Goal: Navigation & Orientation: Find specific page/section

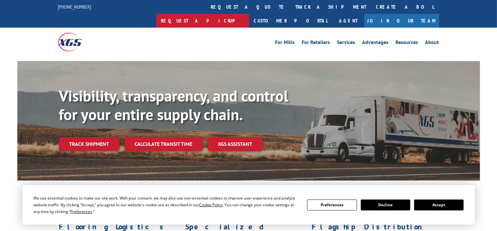
click at [249, 14] on link "Request a pickup" at bounding box center [202, 21] width 93 height 14
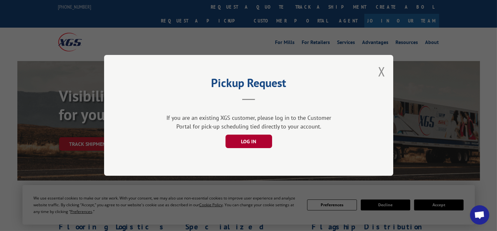
click at [263, 138] on button "LOG IN" at bounding box center [248, 141] width 47 height 13
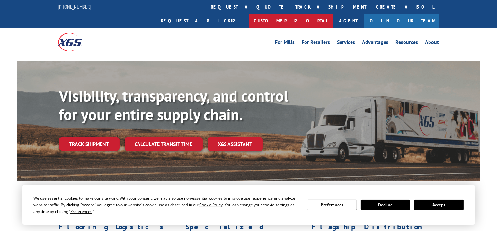
click at [333, 14] on link "Customer Portal" at bounding box center [290, 21] width 83 height 14
